Goal: Use online tool/utility

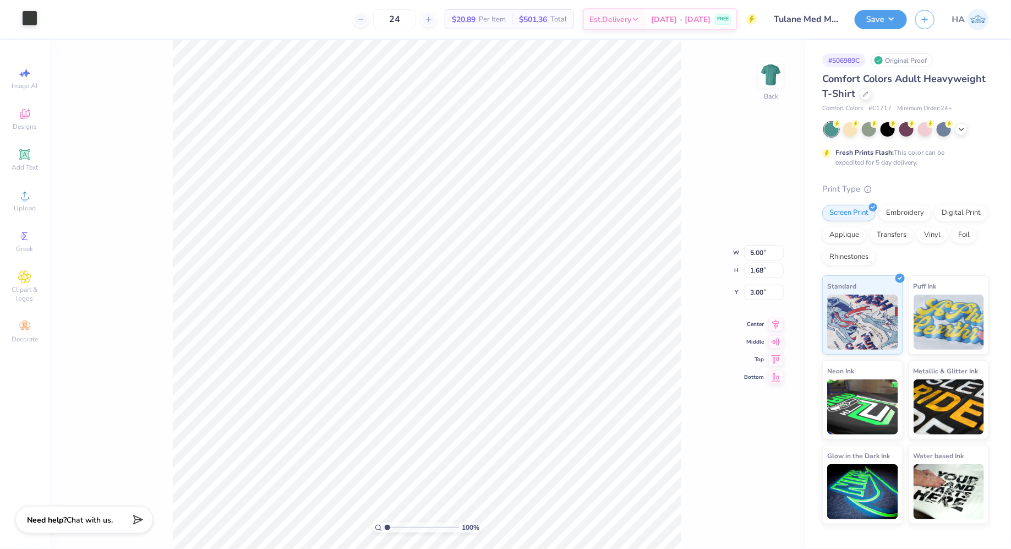
click at [27, 19] on div at bounding box center [29, 17] width 15 height 15
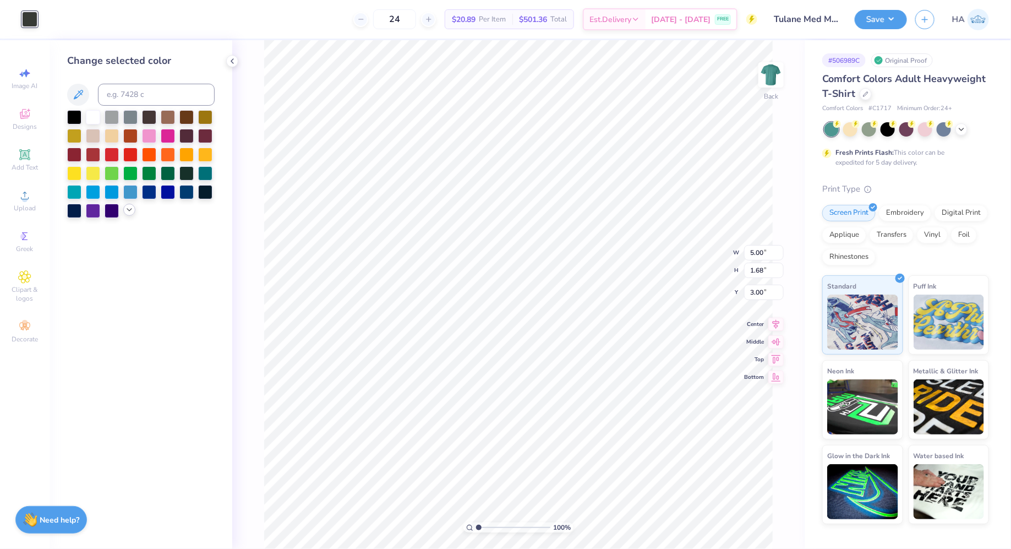
click at [132, 212] on icon at bounding box center [129, 209] width 9 height 9
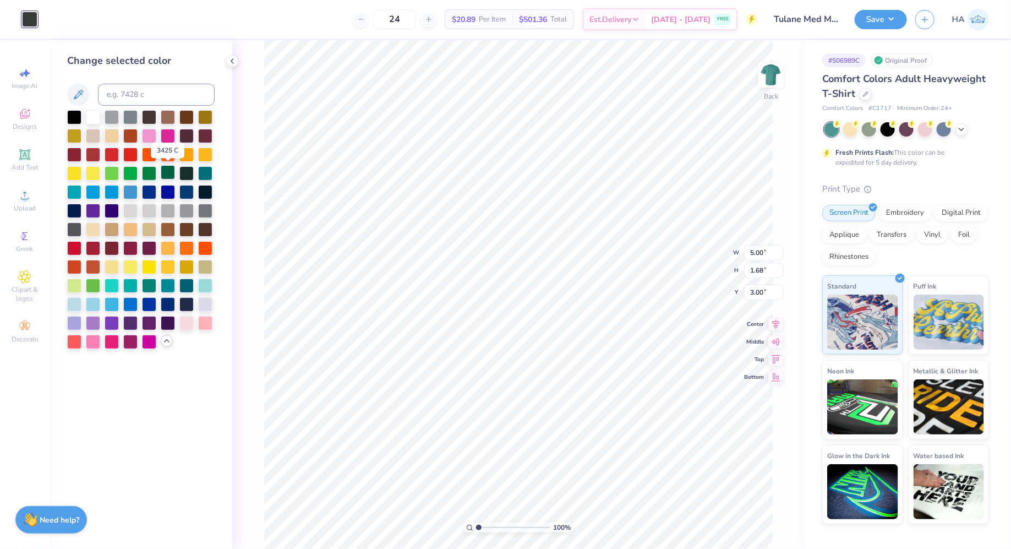
click at [172, 172] on div at bounding box center [168, 172] width 14 height 14
click at [204, 172] on div at bounding box center [205, 172] width 14 height 14
click at [168, 175] on div at bounding box center [168, 172] width 14 height 14
click at [172, 427] on div "Change selected color" at bounding box center [141, 294] width 183 height 509
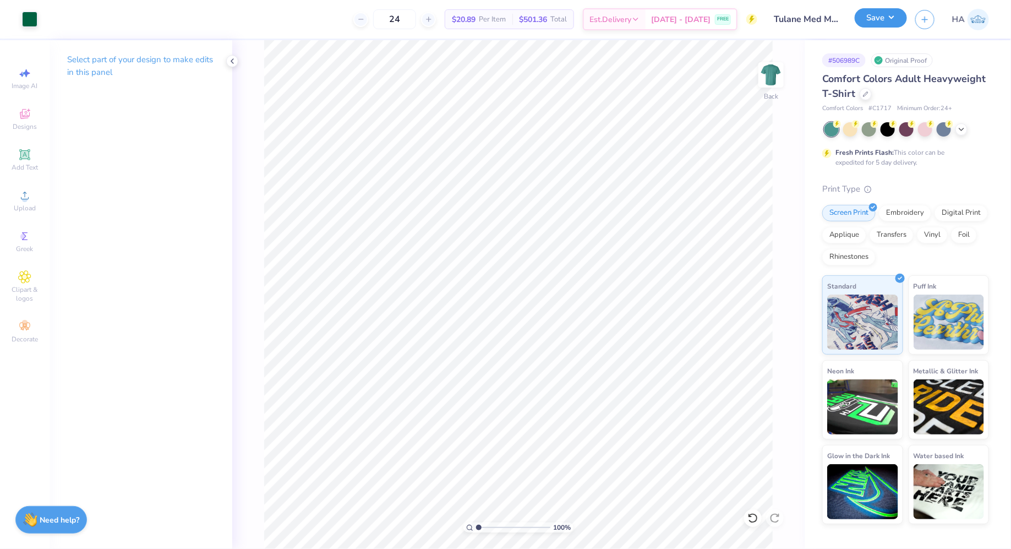
click at [882, 19] on button "Save" at bounding box center [881, 17] width 52 height 19
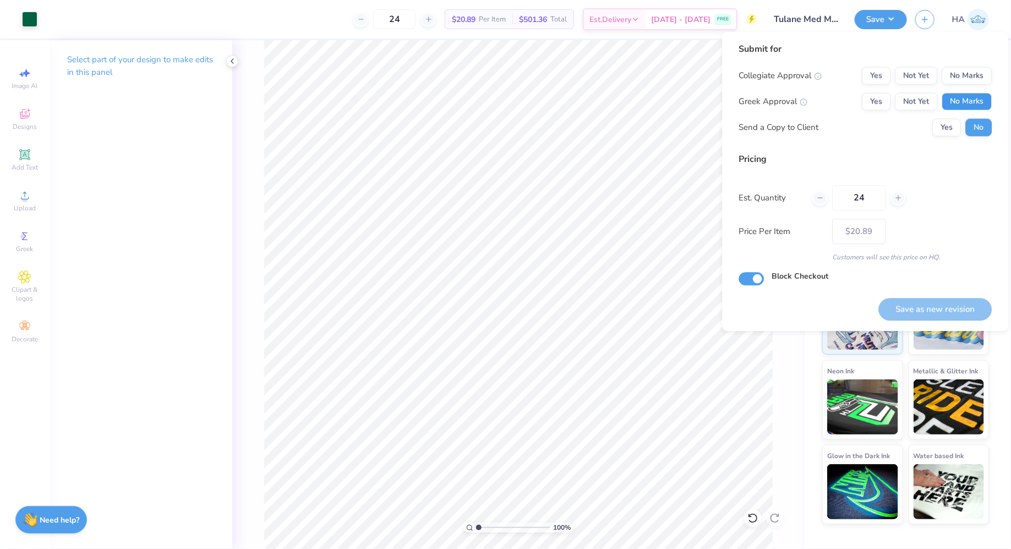
click at [962, 105] on button "No Marks" at bounding box center [968, 102] width 50 height 18
click at [965, 82] on button "No Marks" at bounding box center [968, 76] width 50 height 18
click at [912, 300] on button "Save as new revision" at bounding box center [935, 309] width 113 height 23
type input "– –"
